Goal: Task Accomplishment & Management: Manage account settings

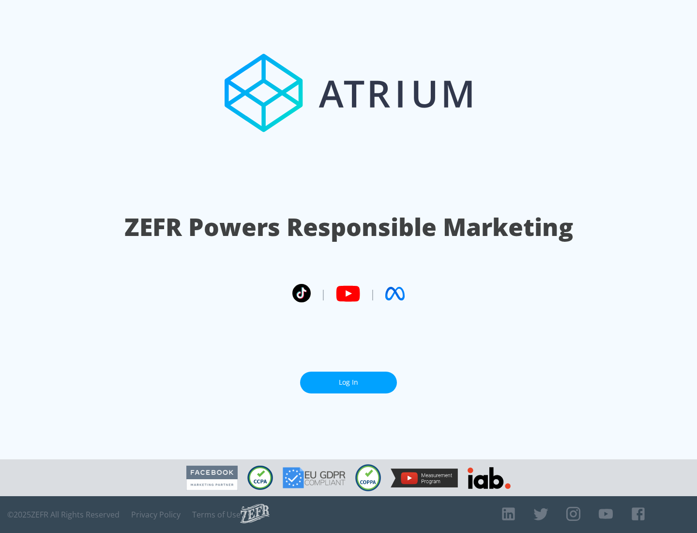
click at [349, 382] on link "Log In" at bounding box center [348, 382] width 97 height 22
